Goal: Information Seeking & Learning: Compare options

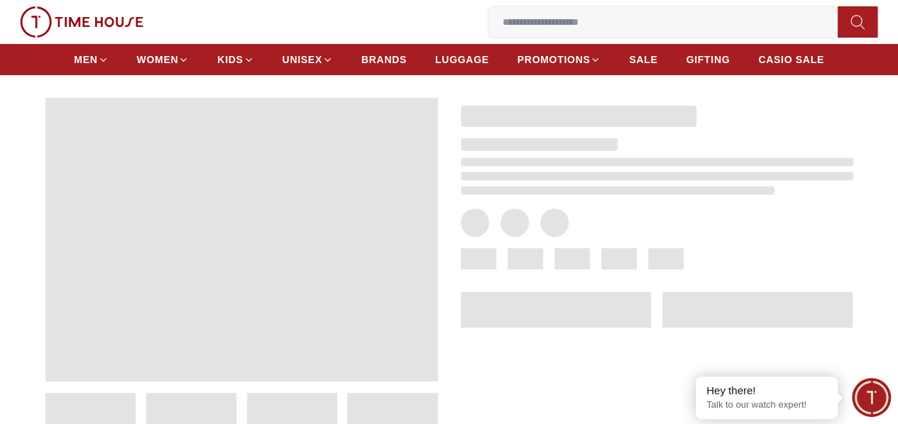
scroll to position [71, 0]
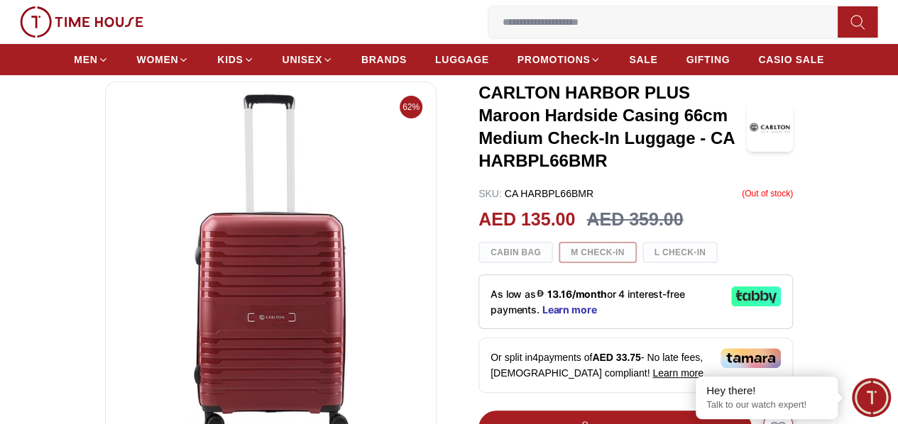
scroll to position [142, 0]
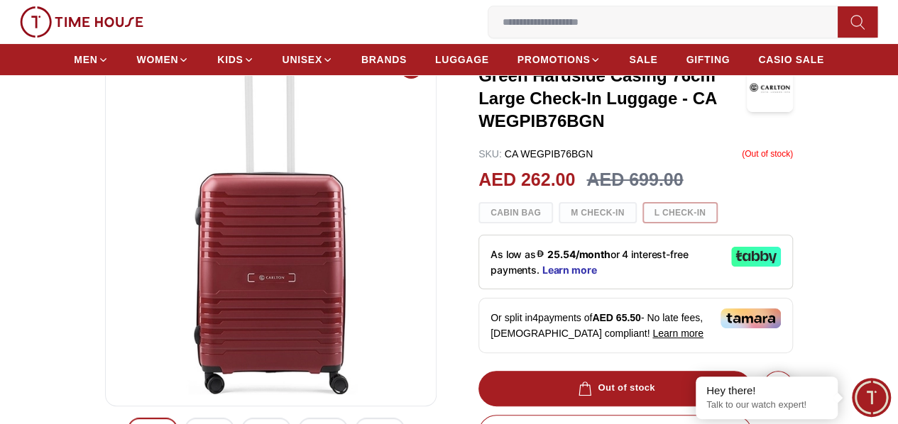
scroll to position [142, 0]
